Goal: Entertainment & Leisure: Consume media (video, audio)

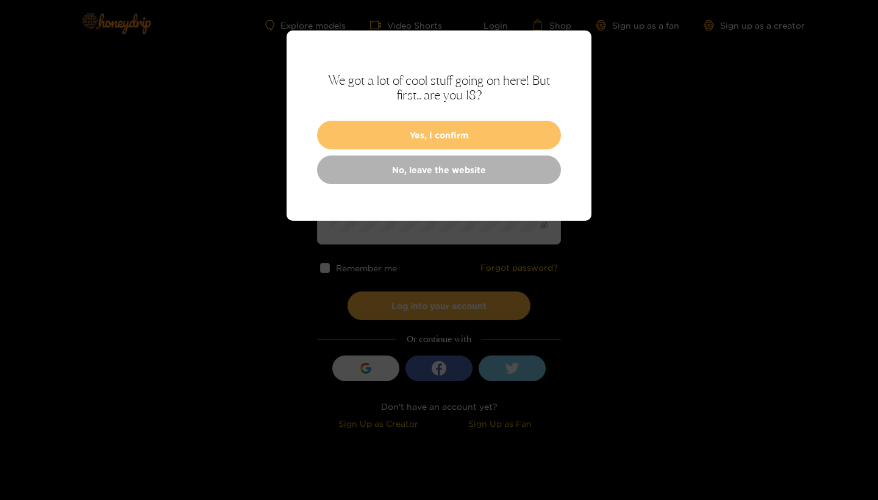
click at [425, 124] on button "Yes, I confirm" at bounding box center [439, 135] width 244 height 29
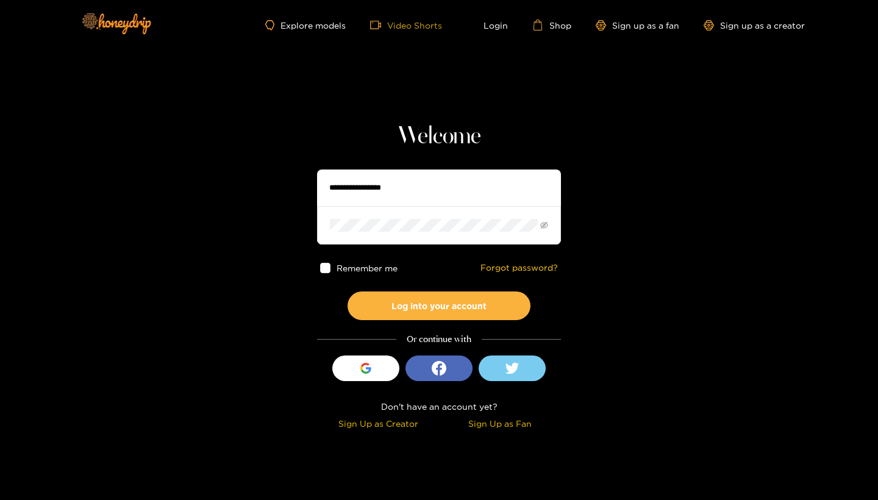
click at [394, 26] on link "Video Shorts" at bounding box center [406, 25] width 72 height 11
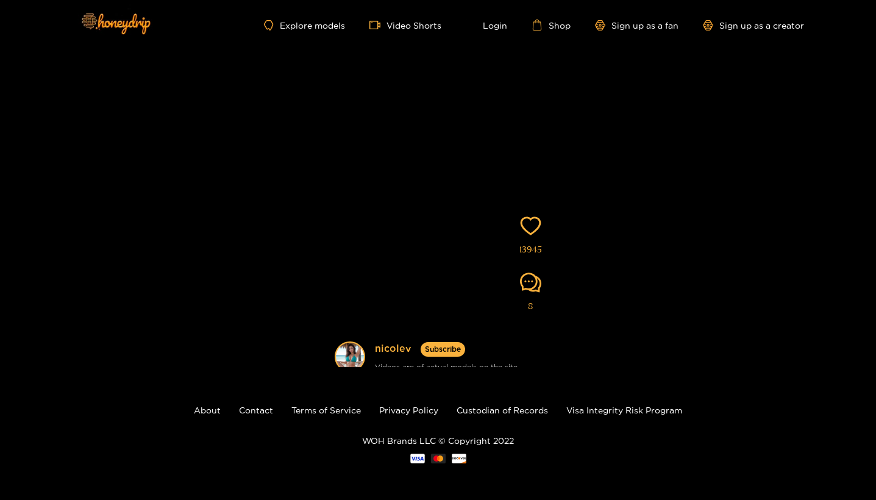
scroll to position [133, 0]
click at [304, 310] on div "[PERSON_NAME] Subscribe Videos are of actual models on the site 13945 8" at bounding box center [438, 142] width 876 height 450
click at [397, 307] on video at bounding box center [438, 167] width 232 height 488
click at [389, 21] on link "Video Shorts" at bounding box center [405, 25] width 72 height 11
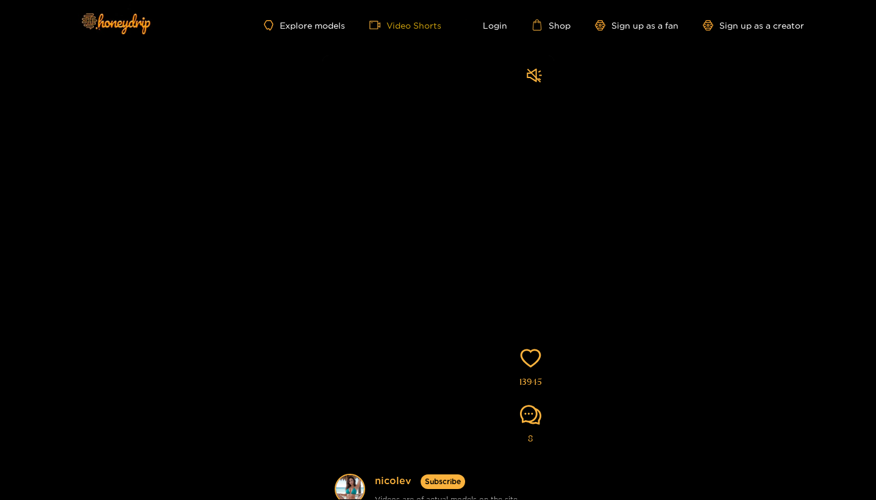
scroll to position [0, 0]
click at [388, 21] on link "Video Shorts" at bounding box center [405, 25] width 72 height 11
click at [112, 13] on img at bounding box center [115, 23] width 85 height 51
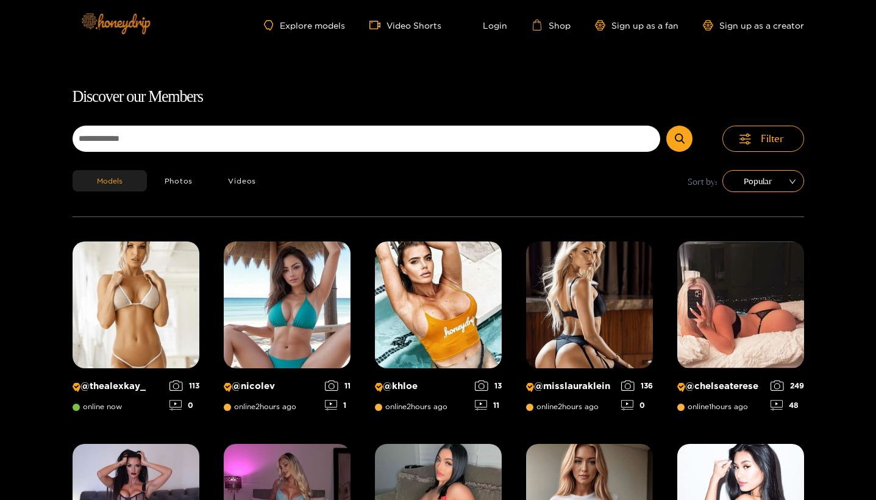
click at [120, 21] on img at bounding box center [115, 23] width 85 height 51
click at [238, 177] on button "Videos" at bounding box center [241, 180] width 63 height 21
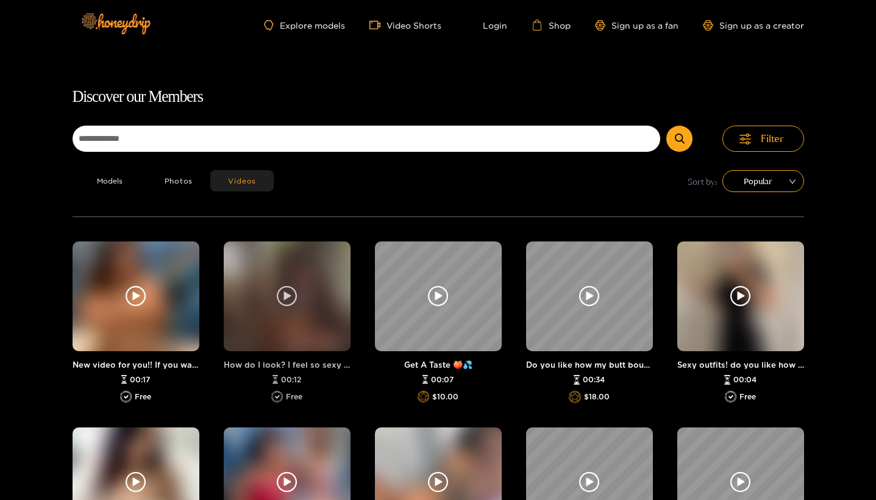
scroll to position [78, 0]
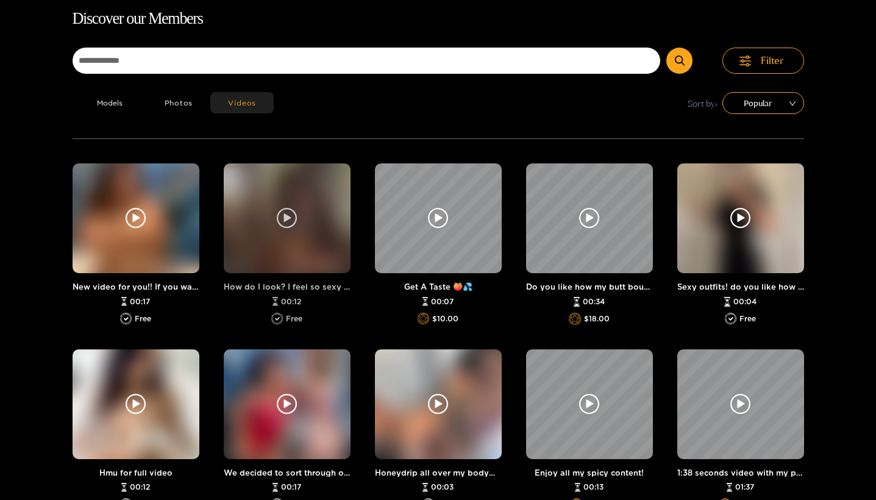
click at [293, 215] on icon at bounding box center [287, 218] width 21 height 21
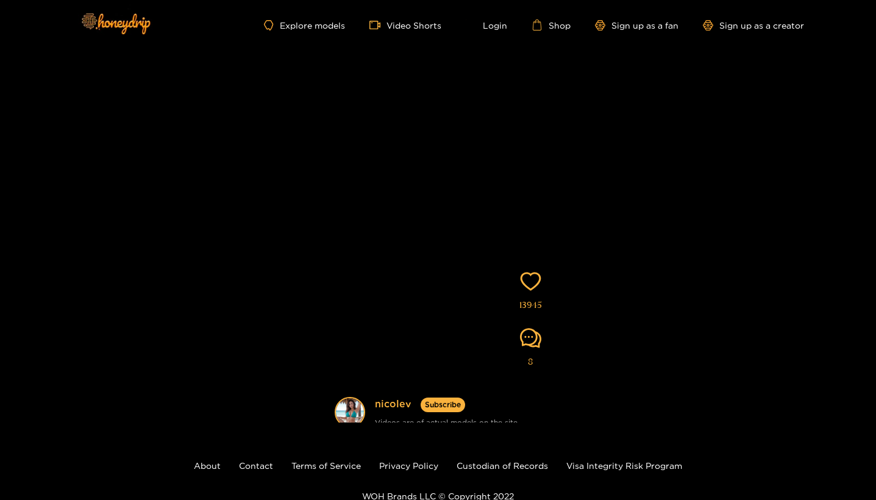
scroll to position [78, 0]
